Goal: Transaction & Acquisition: Purchase product/service

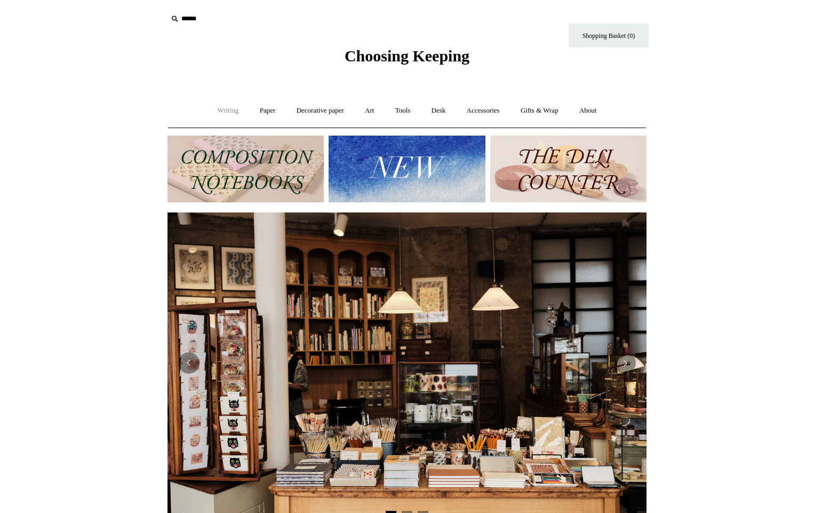
click at [217, 109] on link "Writing +" at bounding box center [228, 111] width 41 height 28
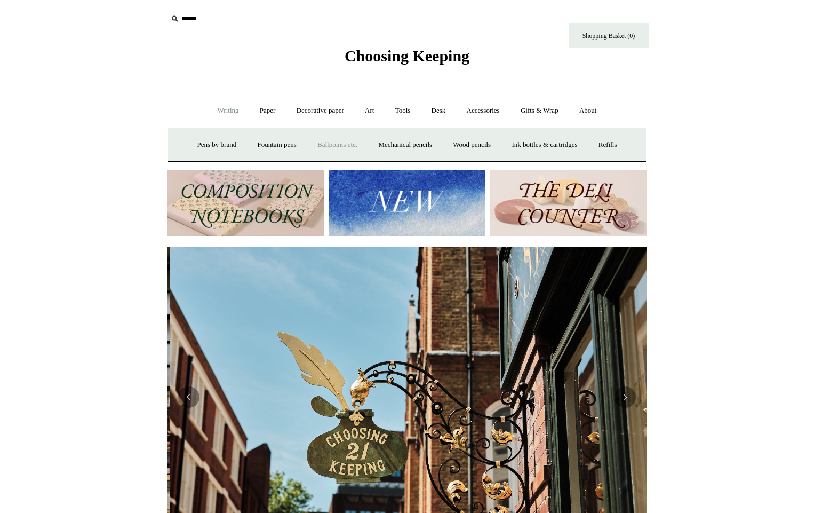
scroll to position [0, 479]
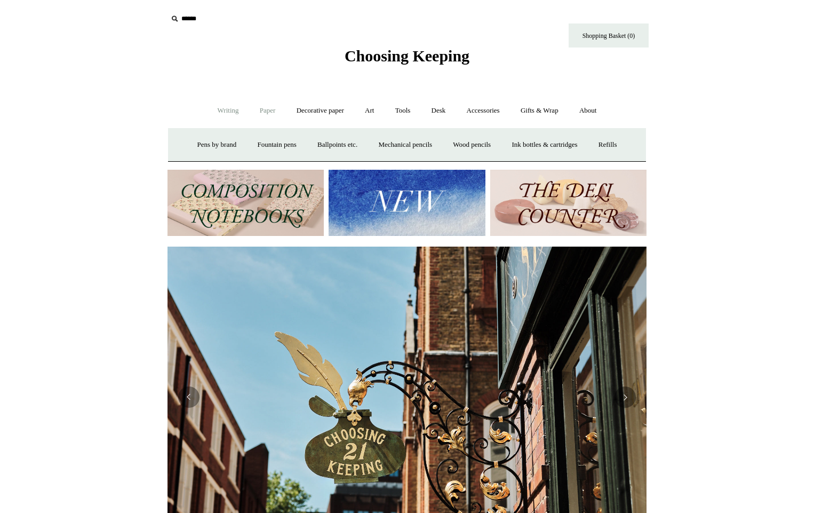
click at [259, 109] on link "Paper +" at bounding box center [267, 111] width 35 height 28
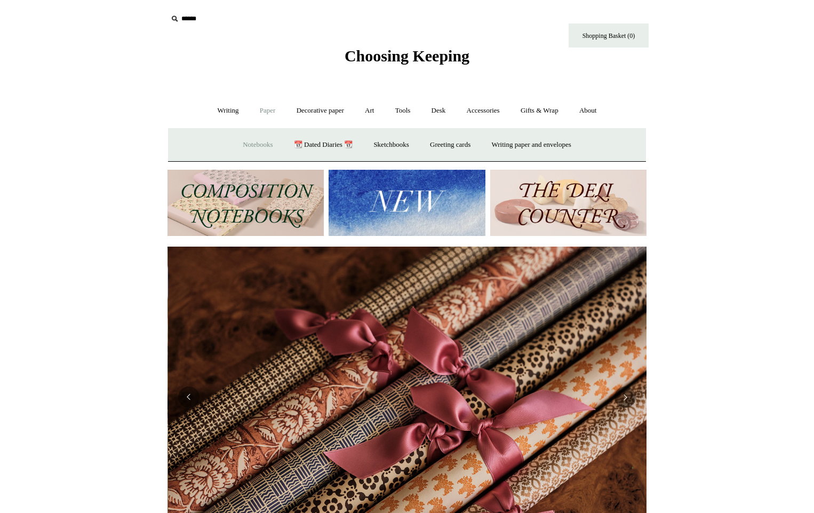
scroll to position [0, 958]
click at [523, 143] on link "Writing paper and envelopes +" at bounding box center [531, 145] width 99 height 28
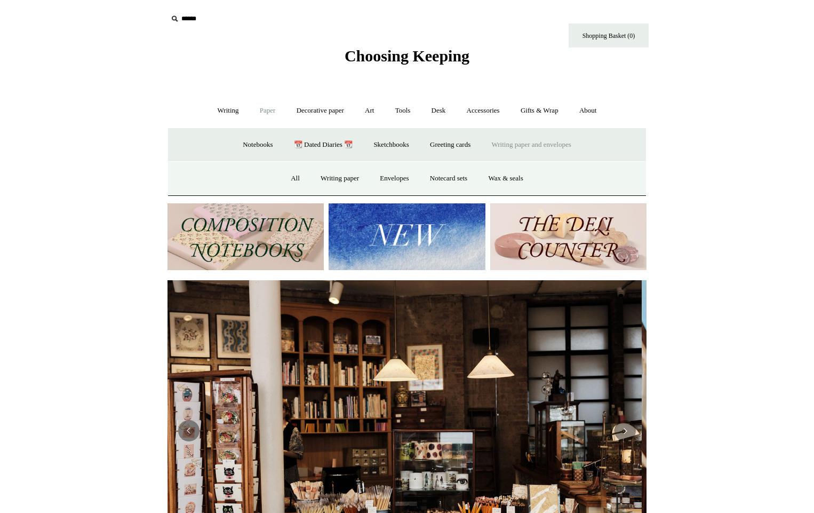
scroll to position [0, 0]
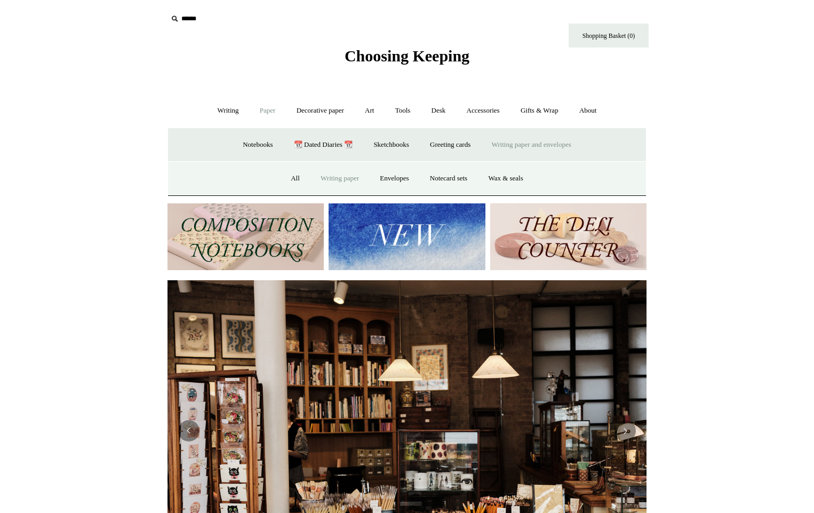
click at [335, 179] on link "Writing paper" at bounding box center [340, 178] width 58 height 28
click at [455, 179] on link "Notecard sets" at bounding box center [448, 178] width 57 height 28
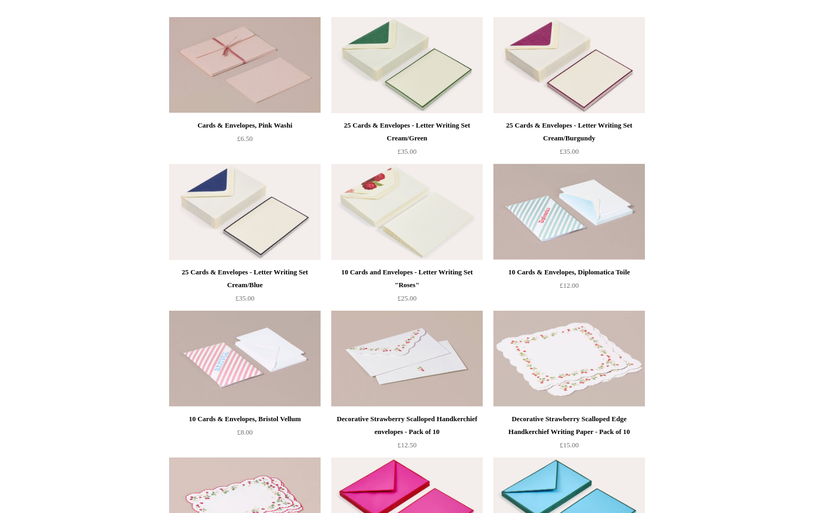
scroll to position [309, 0]
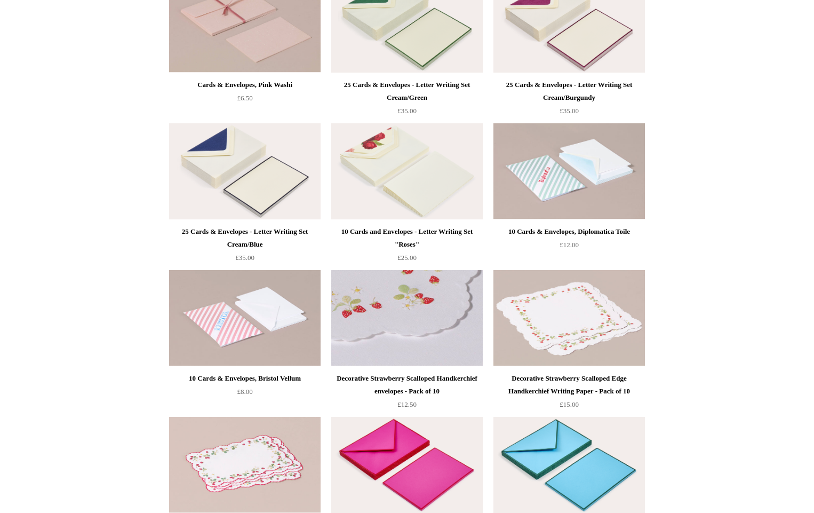
click at [407, 302] on img at bounding box center [406, 318] width 151 height 96
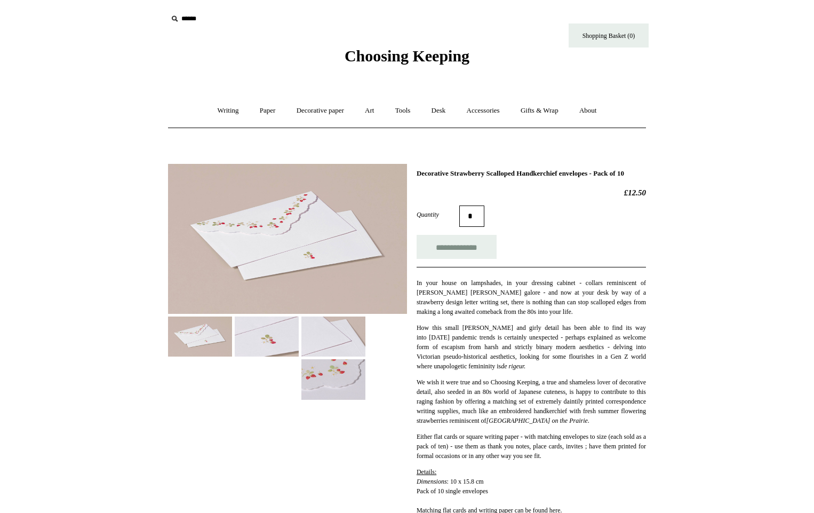
click at [285, 218] on img at bounding box center [287, 239] width 239 height 150
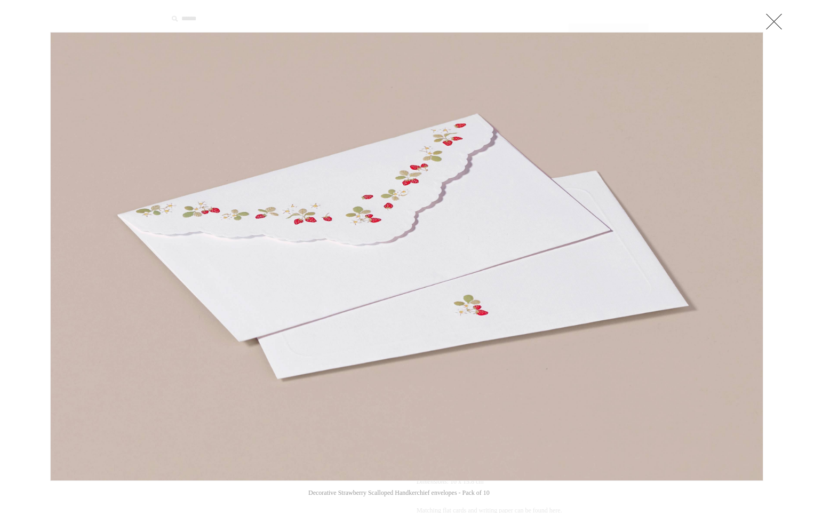
click at [480, 312] on img at bounding box center [407, 257] width 712 height 448
